Goal: Check status: Check status

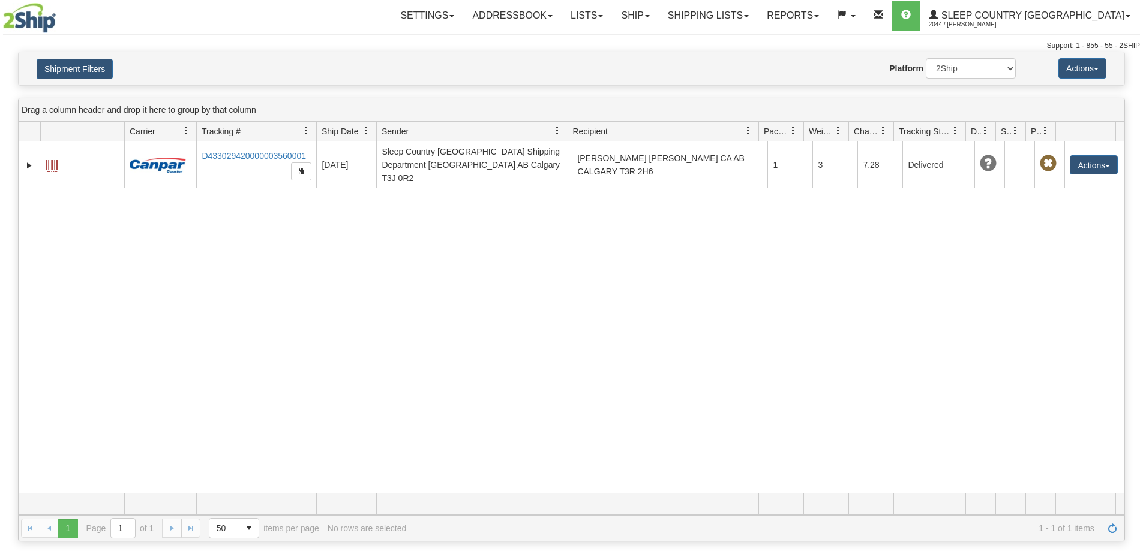
click at [758, 8] on link "Shipping lists" at bounding box center [708, 16] width 99 height 30
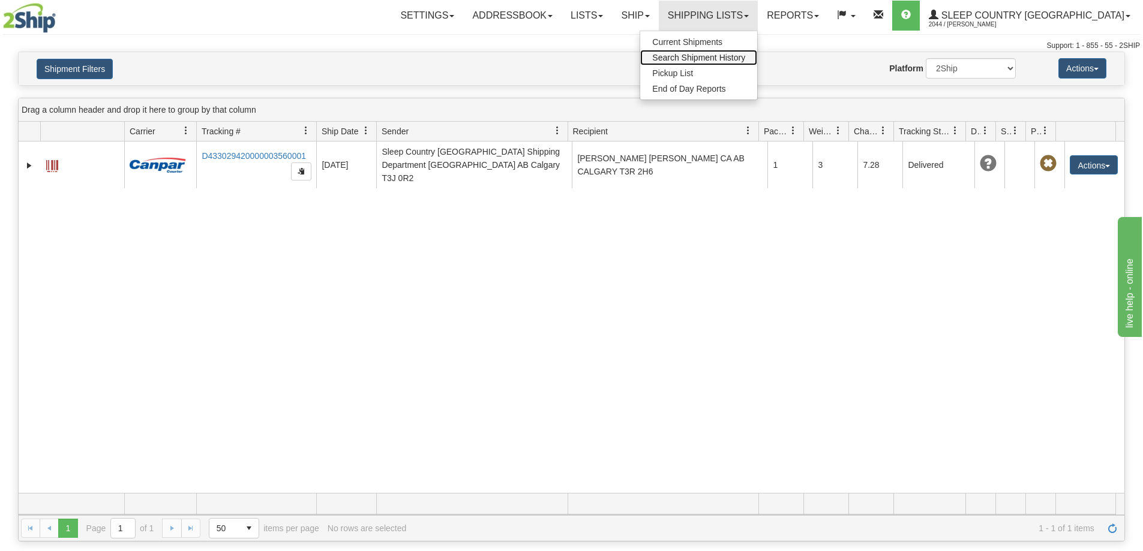
drag, startPoint x: 776, startPoint y: 58, endPoint x: 618, endPoint y: 82, distance: 160.2
click at [745, 58] on span "Search Shipment History" at bounding box center [698, 58] width 93 height 10
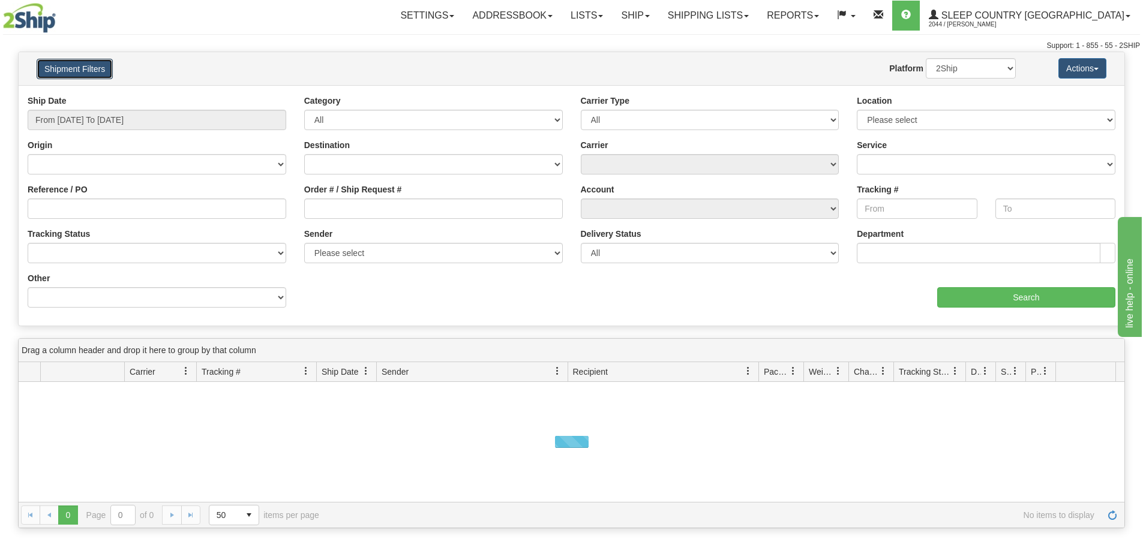
click at [54, 67] on button "Shipment Filters" at bounding box center [75, 69] width 76 height 20
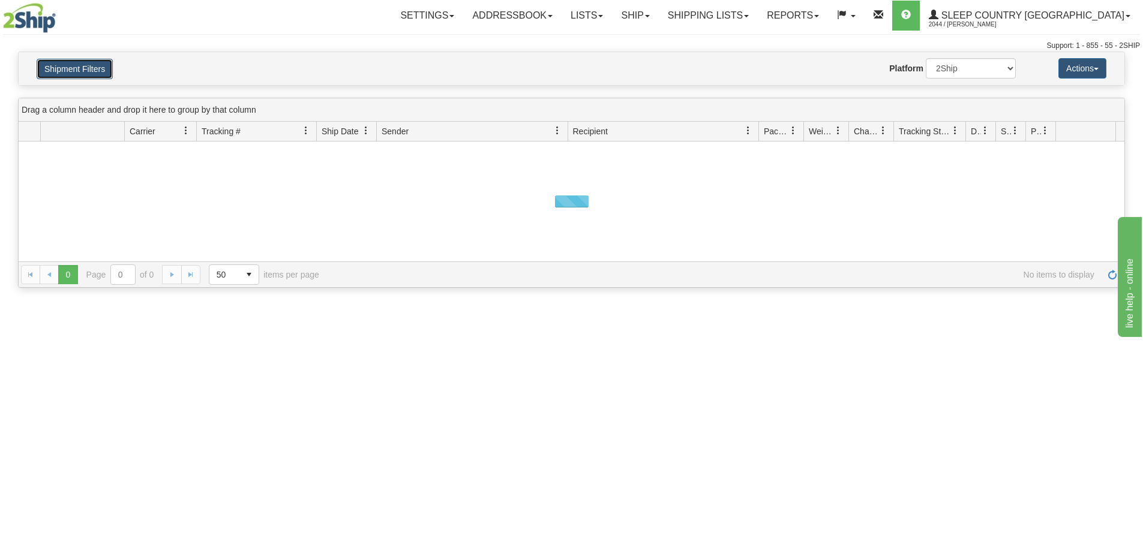
click at [68, 74] on button "Shipment Filters" at bounding box center [75, 69] width 76 height 20
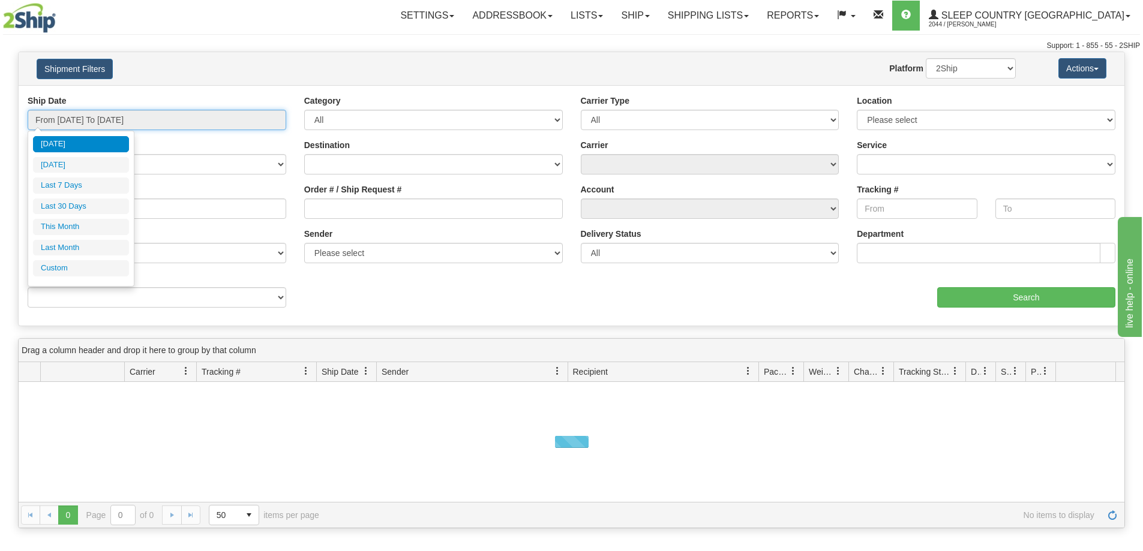
drag, startPoint x: 64, startPoint y: 124, endPoint x: 69, endPoint y: 177, distance: 53.6
click at [65, 124] on input "From 08/27/2025 To 08/28/2025" at bounding box center [157, 120] width 259 height 20
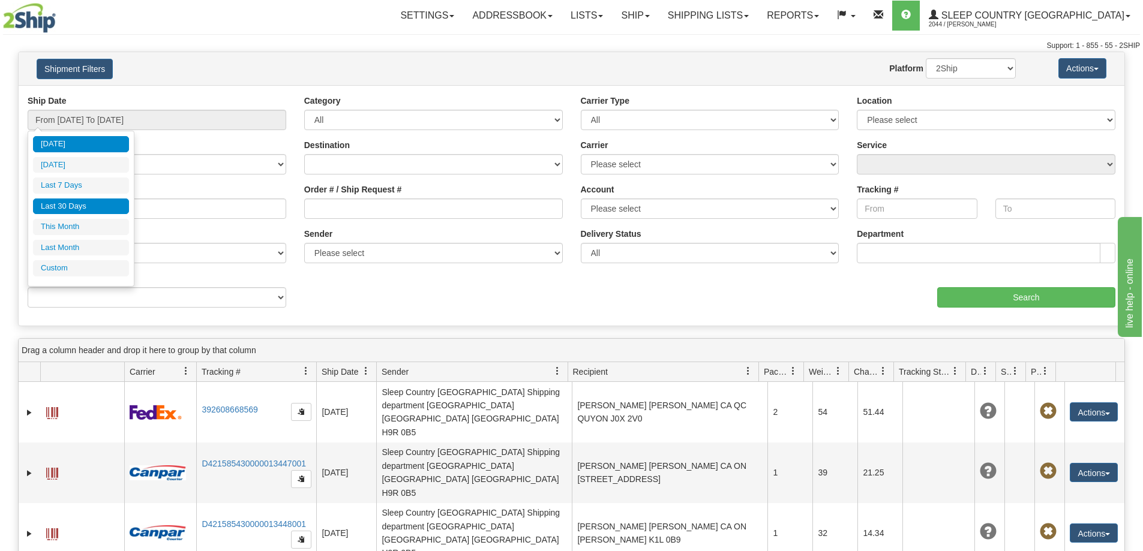
click at [66, 208] on li "Last 30 Days" at bounding box center [81, 207] width 96 height 16
type input "From [DATE] To [DATE]"
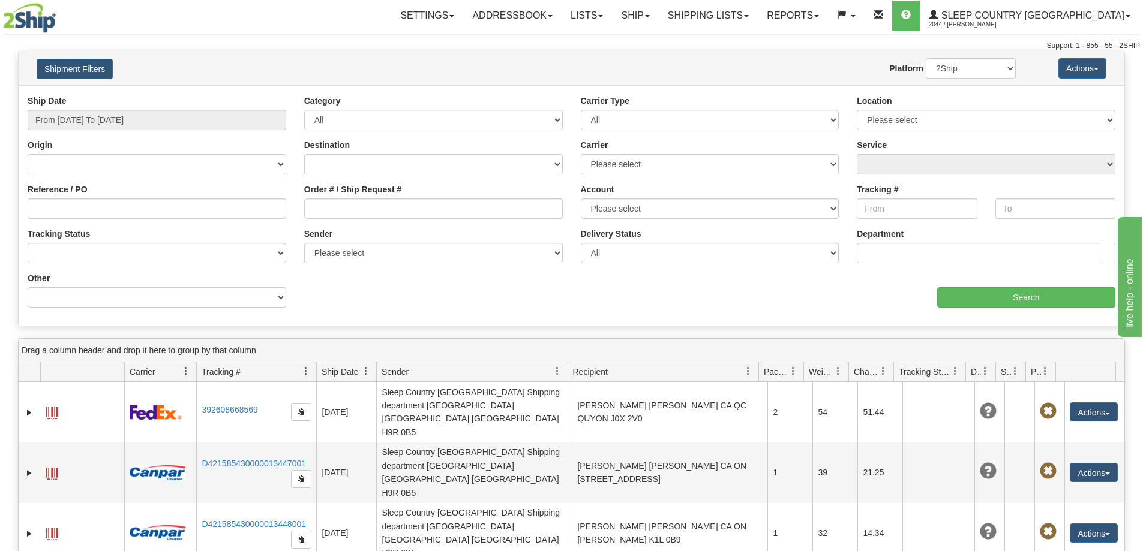
click at [357, 221] on div "Order # / Ship Request #" at bounding box center [433, 206] width 277 height 44
click at [322, 200] on input "Order # / Ship Request #" at bounding box center [433, 209] width 259 height 20
paste input "9002I027876"
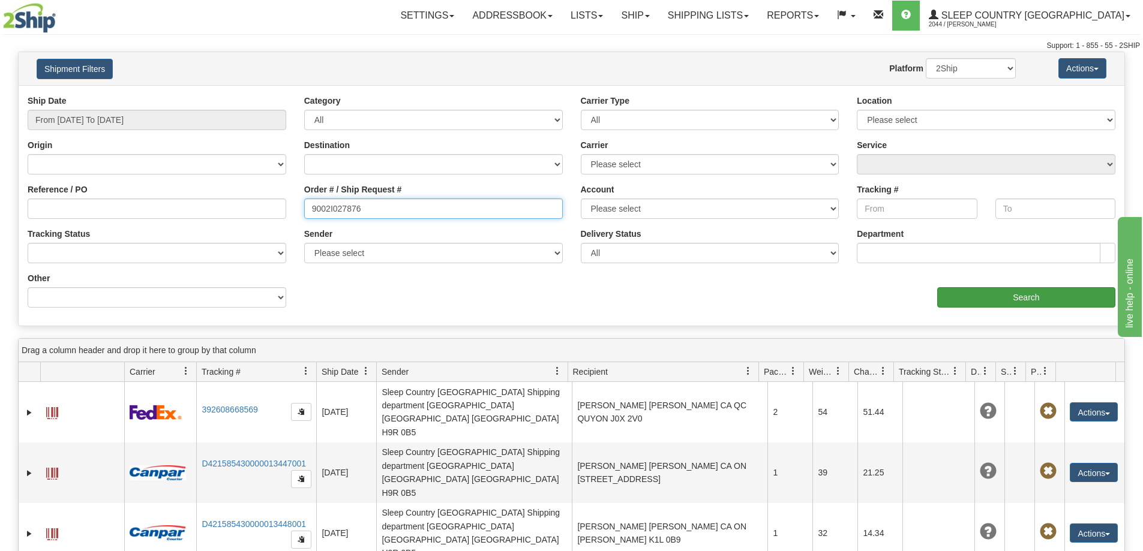
type input "9002I027876"
click at [995, 295] on input "Search" at bounding box center [1026, 297] width 178 height 20
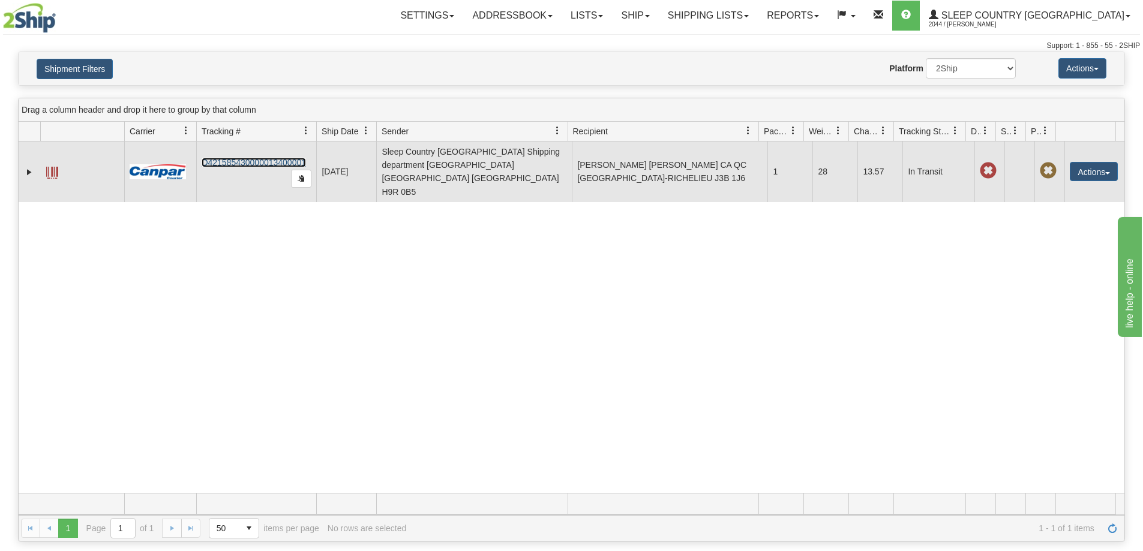
click at [238, 158] on link "D421585430000013400001" at bounding box center [254, 163] width 104 height 10
